Goal: Task Accomplishment & Management: Complete application form

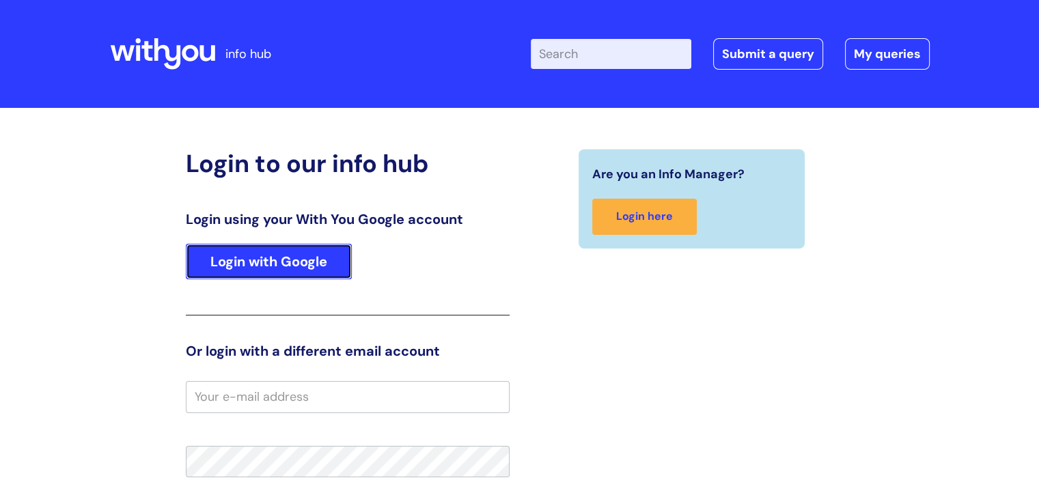
click at [295, 260] on link "Login with Google" at bounding box center [269, 262] width 166 height 36
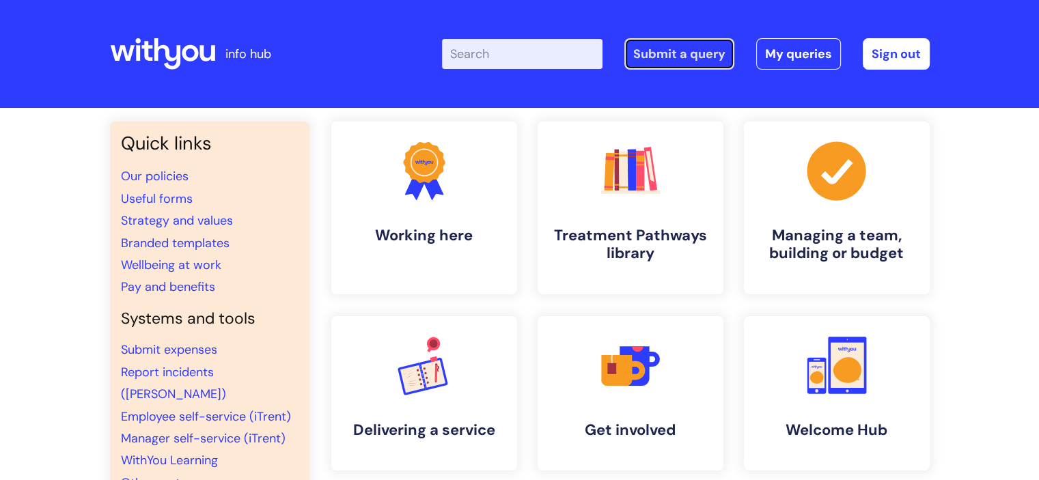
click at [657, 43] on link "Submit a query" at bounding box center [679, 53] width 110 height 31
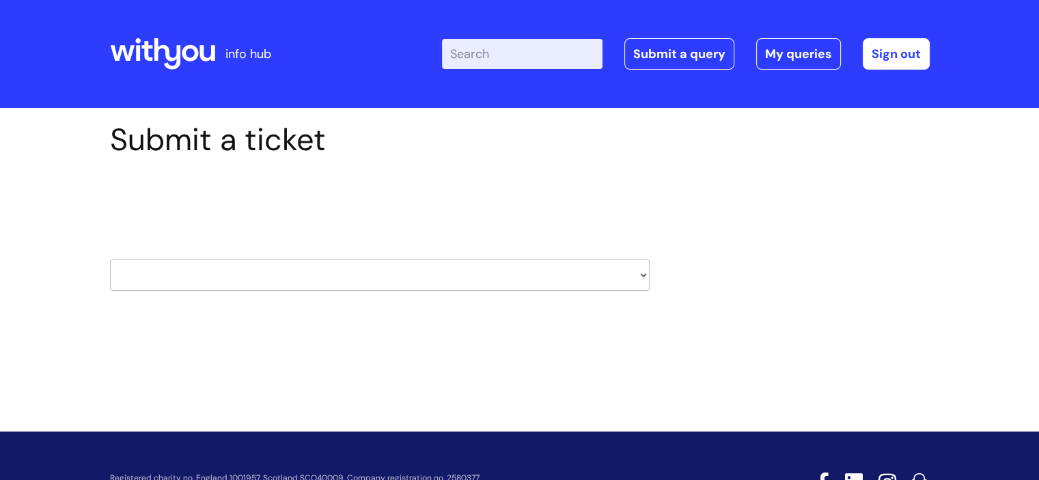
click at [497, 271] on select "HR / People IT and Support Clinical Drug Alerts Finance Accounts Data Support T…" at bounding box center [380, 275] width 540 height 31
select select "it_and_support"
click at [110, 260] on select "HR / People IT and Support Clinical Drug Alerts Finance Accounts Data Support T…" at bounding box center [380, 275] width 540 height 31
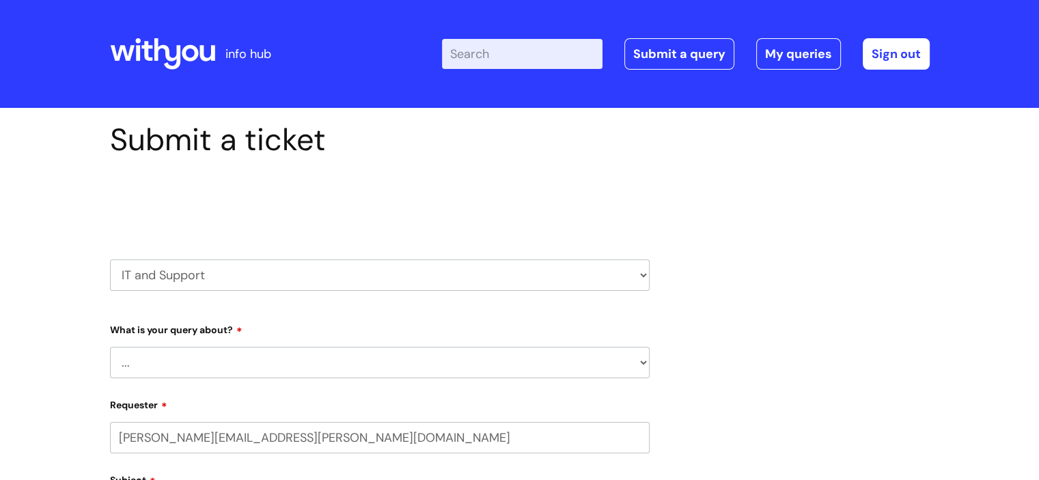
select select "80004157231"
click at [290, 352] on select "... Mobile Phone Reset & MFA Accounts, Starters and Leavers IT Hardware issue I…" at bounding box center [380, 362] width 540 height 31
select select "System/software"
click at [110, 347] on select "... Mobile Phone Reset & MFA Accounts, Starters and Leavers IT Hardware issue I…" at bounding box center [380, 362] width 540 height 31
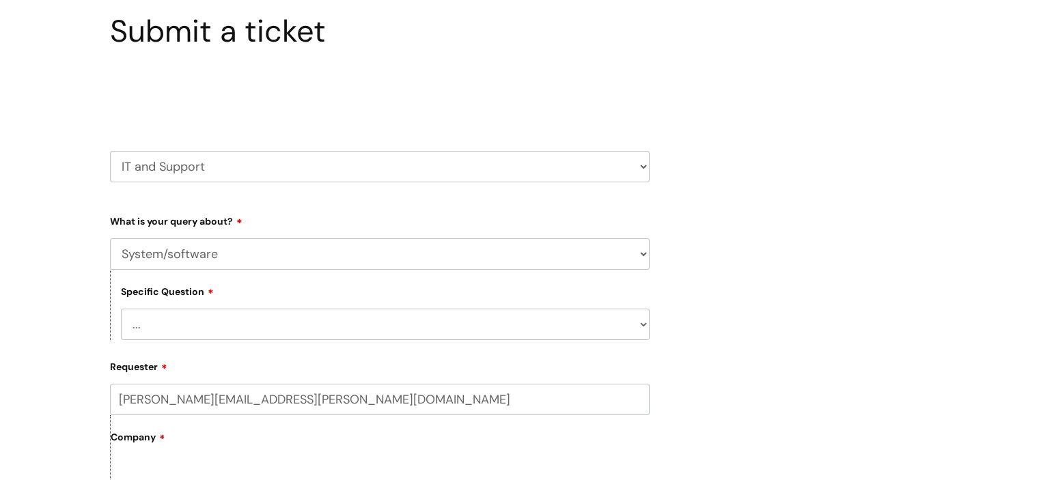
scroll to position [115, 0]
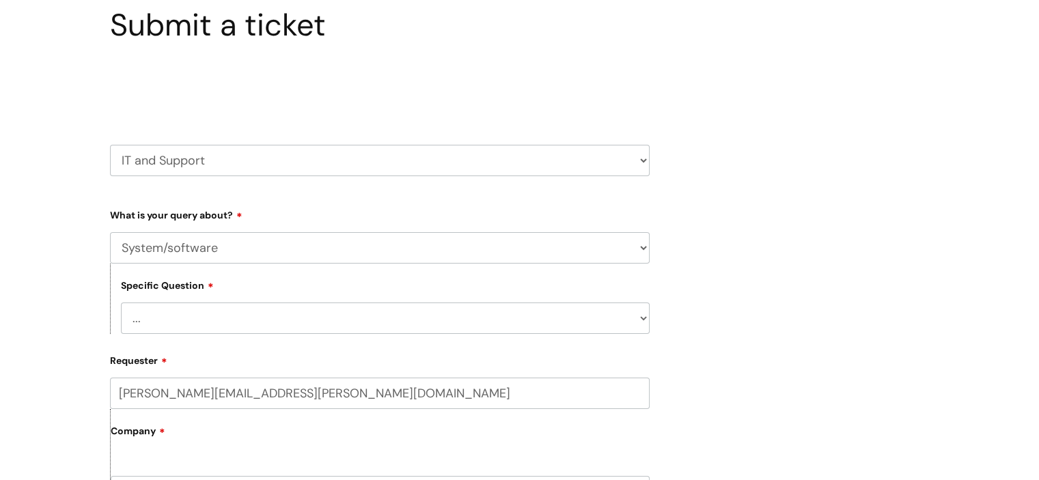
click at [226, 327] on select "... Halo PCMIS Iaptus NHS Email CJSM Email Mitel Another System Google (Workspa…" at bounding box center [385, 318] width 529 height 31
select select "Google (Workspace)"
click at [121, 303] on select "... Halo PCMIS Iaptus NHS Email CJSM Email Mitel Another System Google (Workspa…" at bounding box center [385, 318] width 529 height 31
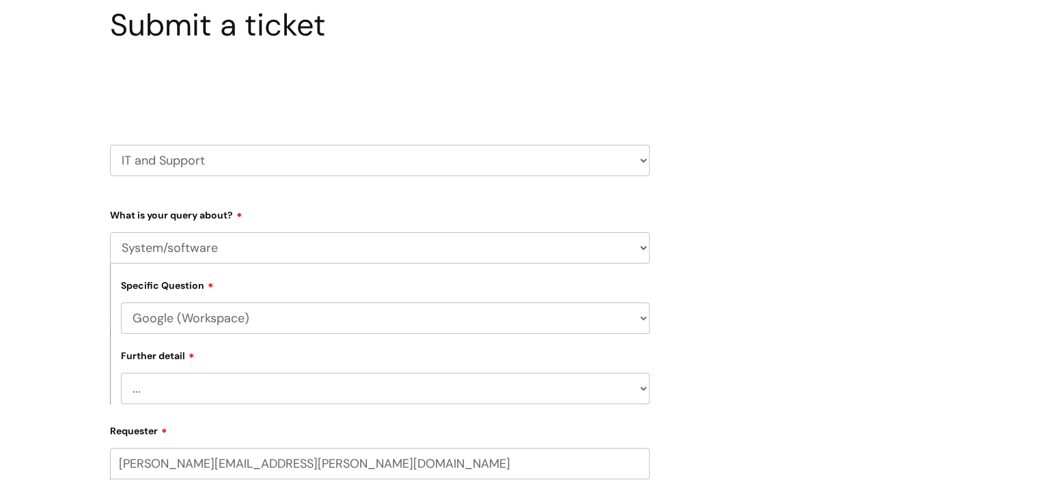
click at [213, 398] on select "... I’d like to add/remove user(s) to a shared email inbox I’d like to add/remo…" at bounding box center [385, 388] width 529 height 31
click at [245, 248] on select "... Mobile Phone Reset & MFA Accounts, Starters and Leavers IT Hardware issue I…" at bounding box center [380, 247] width 540 height 31
select select "I need help logging in"
click at [110, 232] on select "... Mobile Phone Reset & MFA Accounts, Starters and Leavers IT Hardware issue I…" at bounding box center [380, 247] width 540 height 31
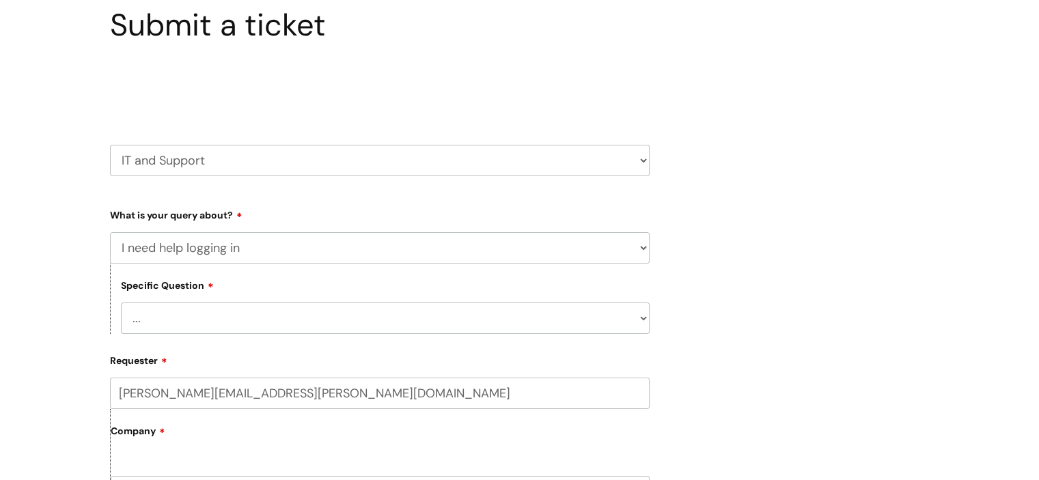
click at [205, 318] on select "... I need help logging into my laptop/chromebook I need access or help logging…" at bounding box center [385, 318] width 529 height 31
select select "I need help logging into my laptop/chromebook"
click at [121, 303] on select "... I need help logging into my laptop/chromebook I need access or help logging…" at bounding box center [385, 318] width 529 height 31
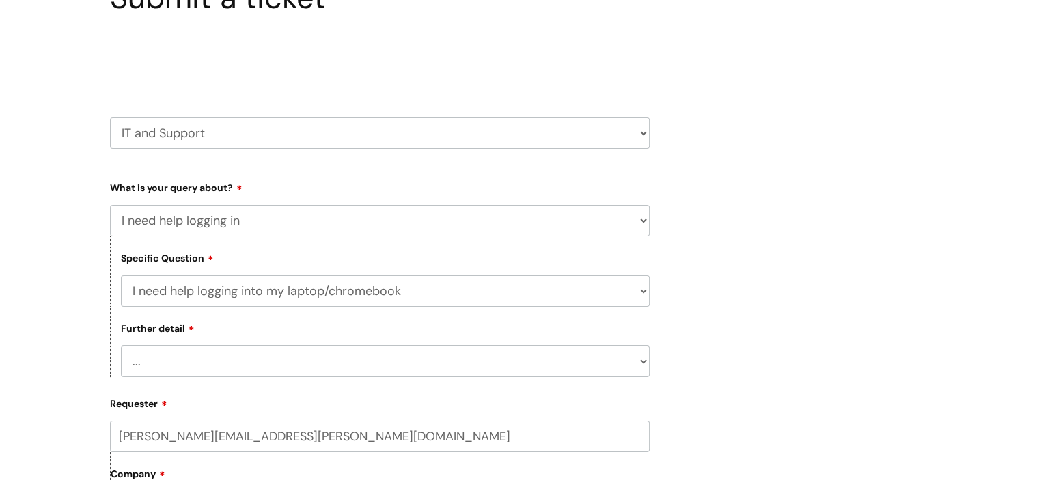
scroll to position [143, 0]
click at [204, 365] on select "... I need help with my Single Sign On password" at bounding box center [385, 359] width 529 height 31
select select "I need help with my Single Sign On password"
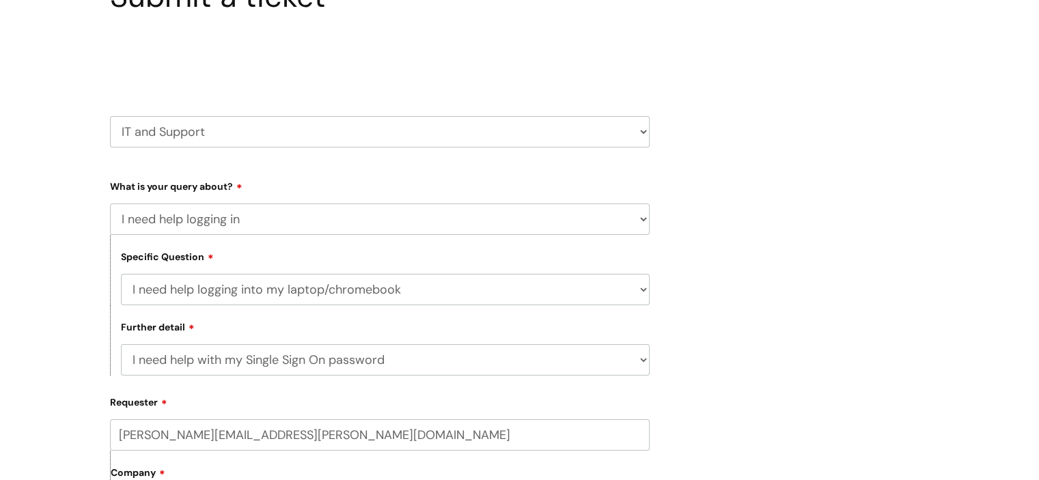
click at [121, 344] on select "... I need help with my Single Sign On password" at bounding box center [385, 359] width 529 height 31
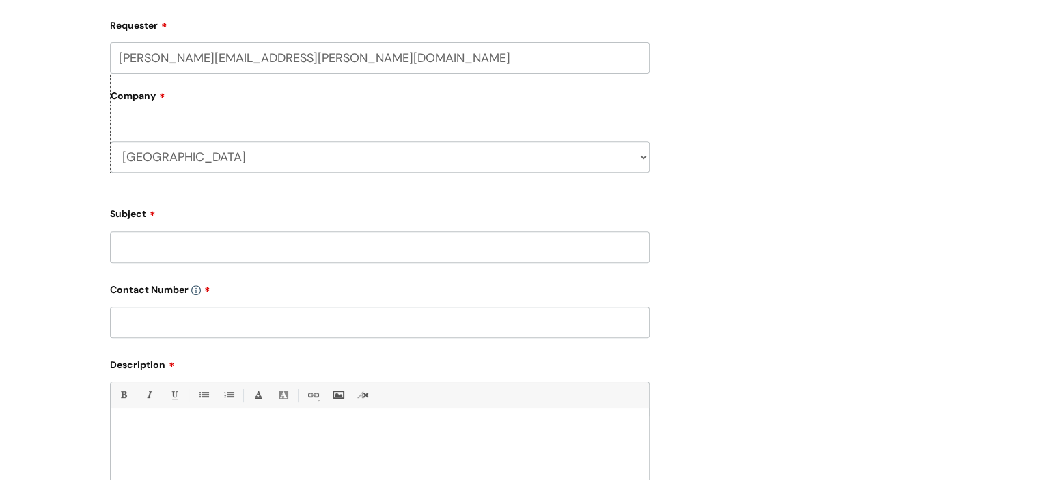
scroll to position [552, 0]
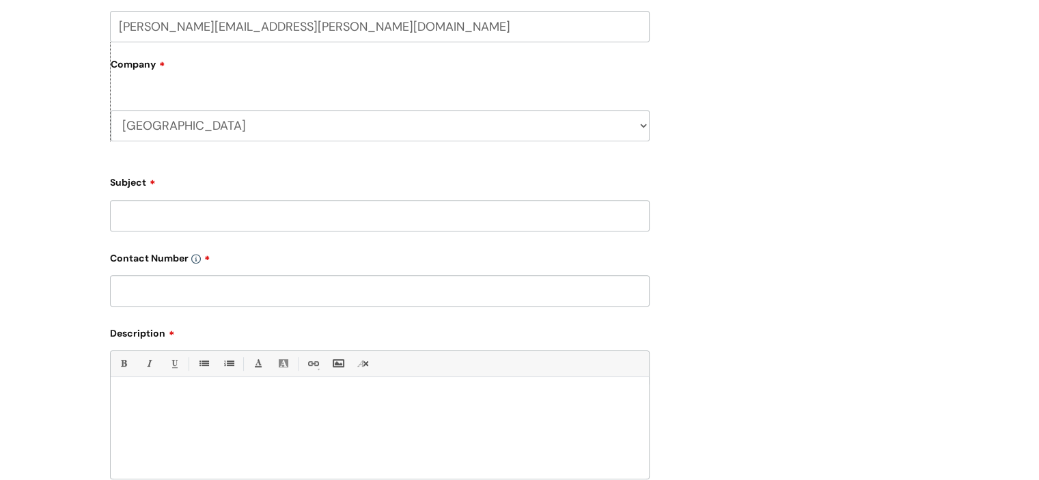
click at [165, 294] on input "text" at bounding box center [380, 290] width 540 height 31
type input "n"
type input "n/a"
click at [141, 204] on input "Subject" at bounding box center [380, 215] width 540 height 31
type input "[PERSON_NAME] login"
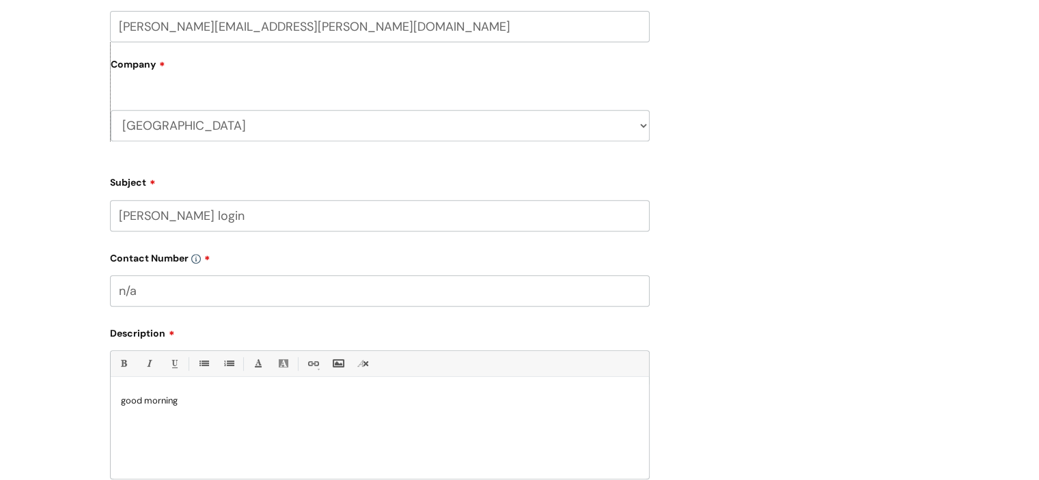
click at [182, 219] on input "[PERSON_NAME] login" at bounding box center [380, 215] width 540 height 31
click at [197, 410] on div "good morning" at bounding box center [380, 432] width 538 height 94
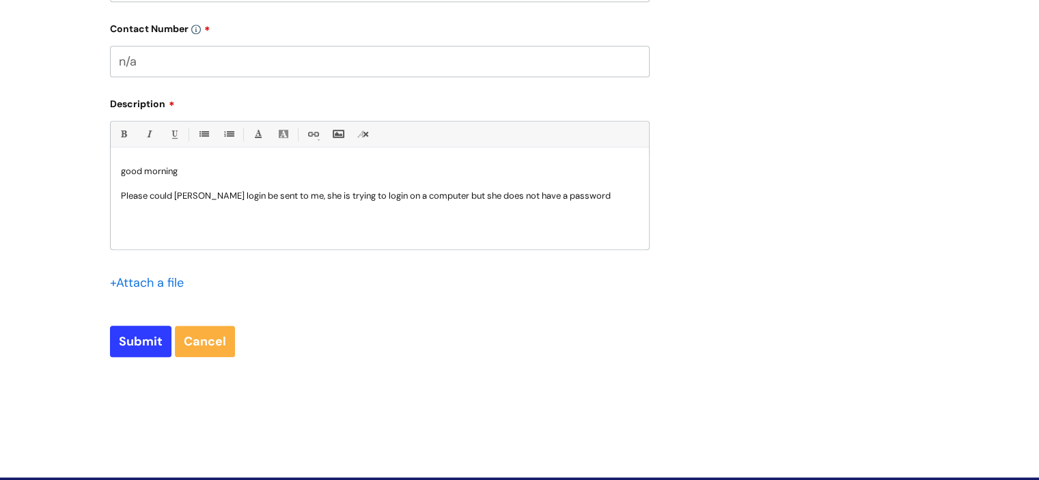
scroll to position [783, 0]
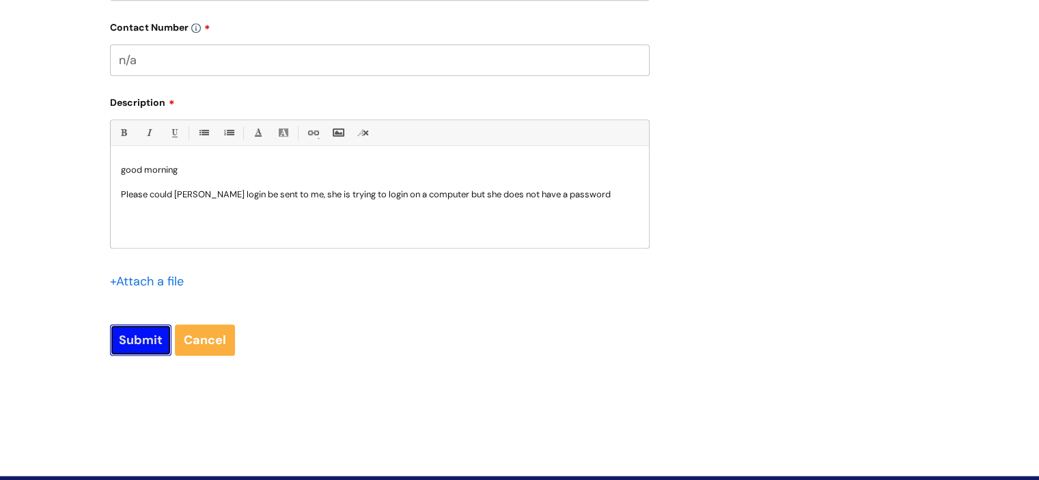
click at [135, 348] on input "Submit" at bounding box center [140, 339] width 61 height 31
type input "Please Wait..."
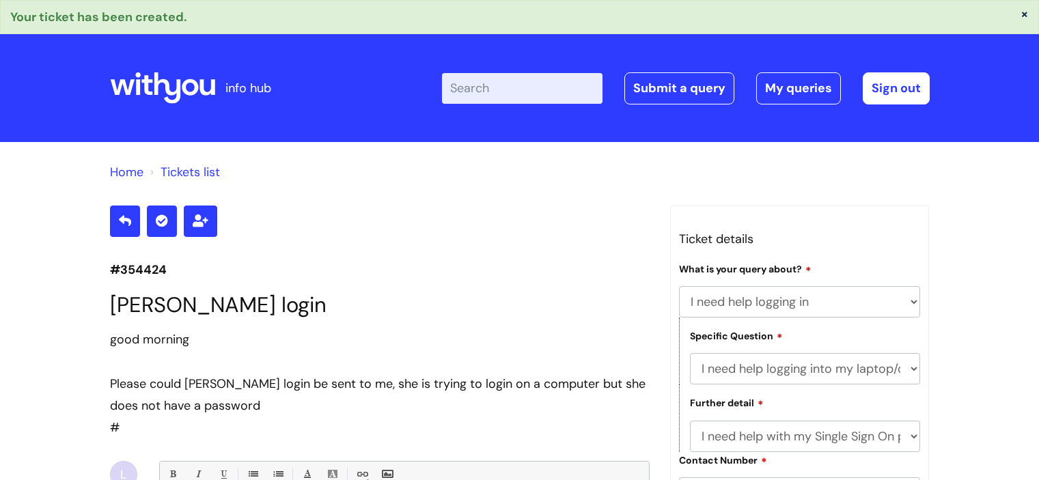
select select "I need help logging in"
select select "I need help logging into my laptop/chromebook"
select select "I need help with my Single Sign On password"
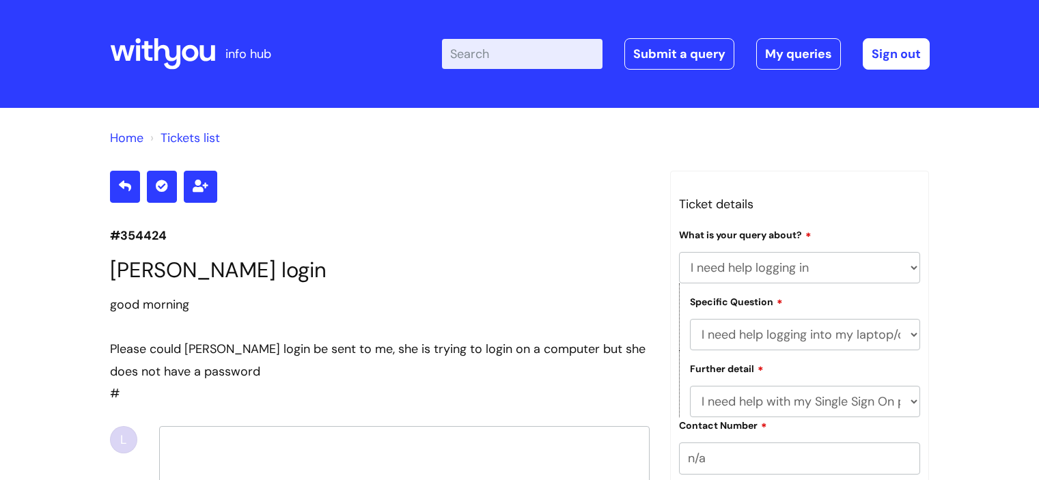
select select "I need help logging in"
select select "I need help logging into my laptop/chromebook"
select select "I need help with my Single Sign On password"
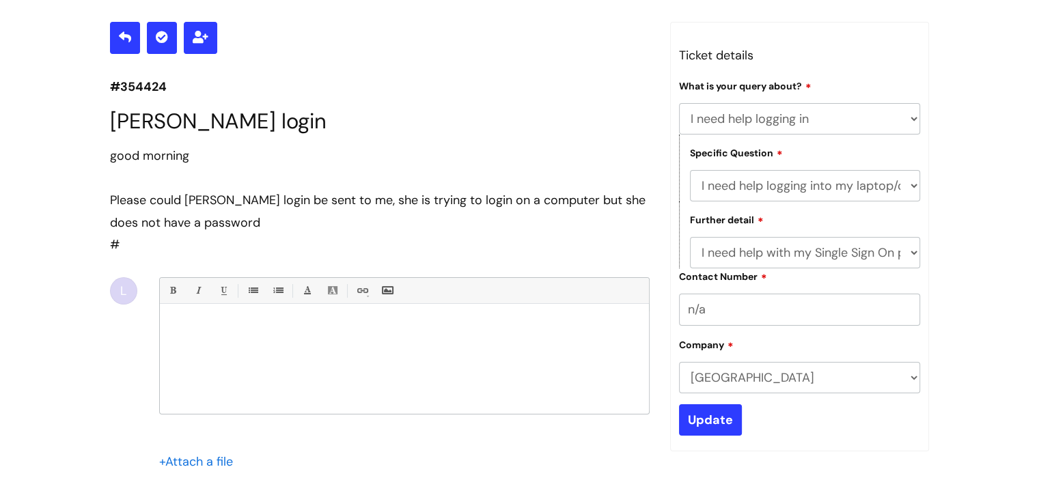
scroll to position [146, 0]
